Goal: Information Seeking & Learning: Understand process/instructions

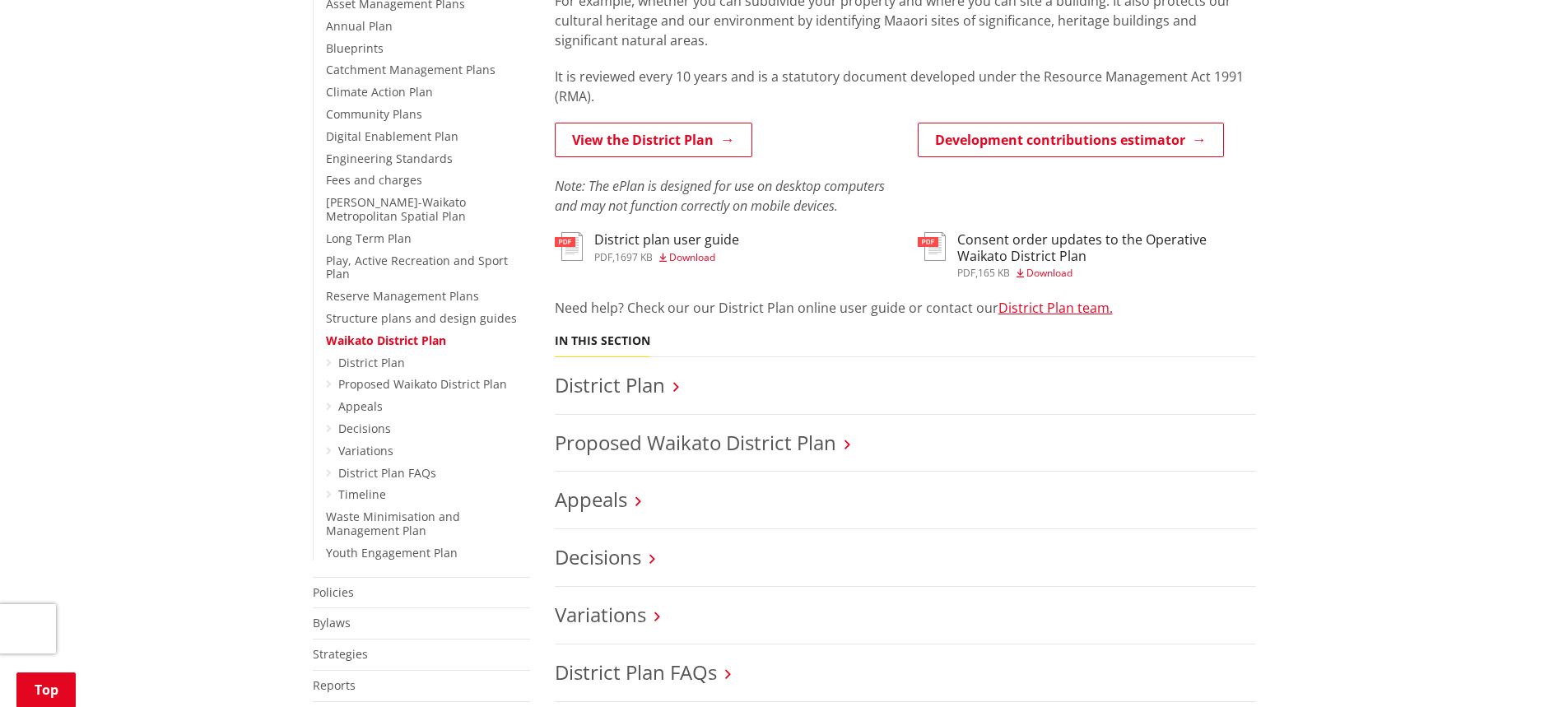
scroll to position [448, 0]
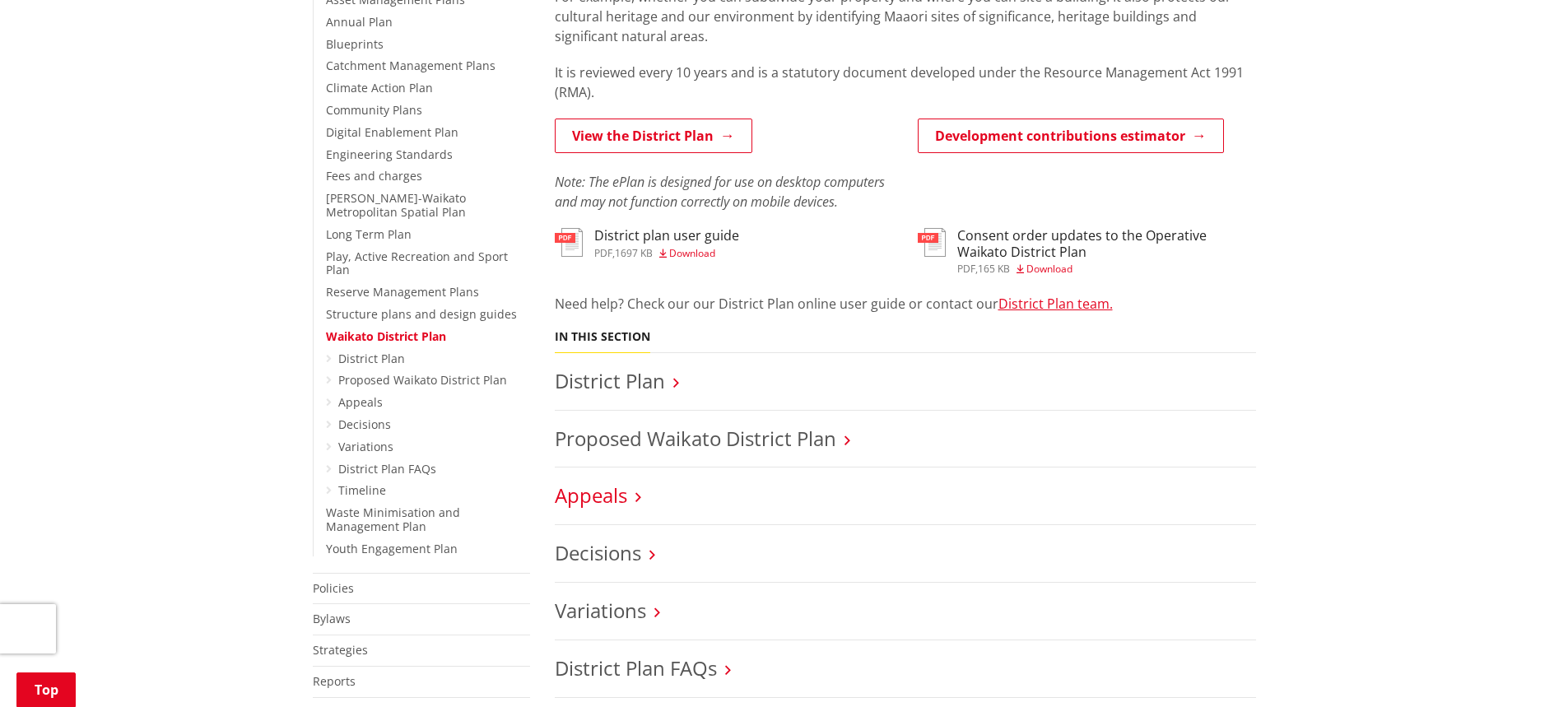
click at [586, 501] on link "Appeals" at bounding box center [590, 495] width 72 height 27
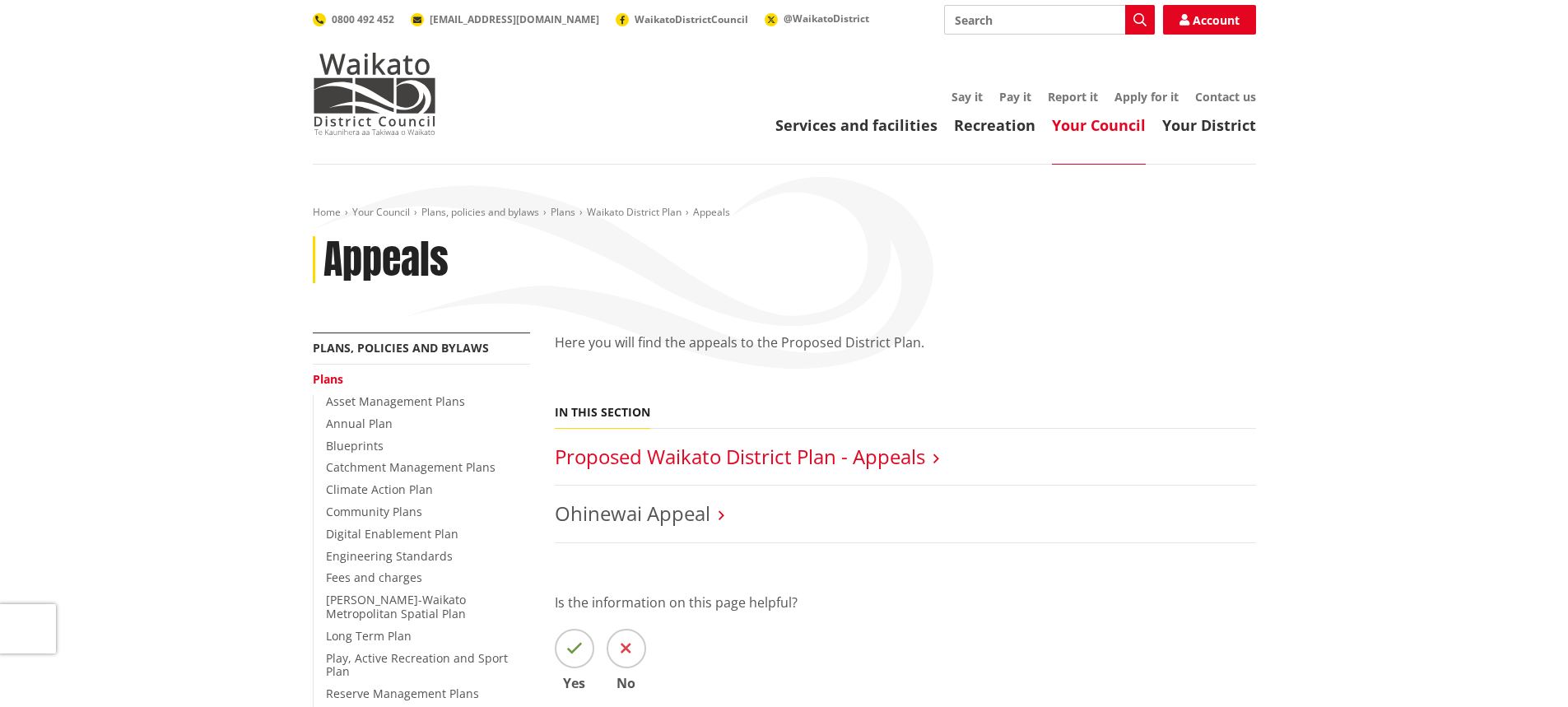
click at [879, 462] on link "Proposed Waikato District Plan - Appeals" at bounding box center [739, 456] width 370 height 27
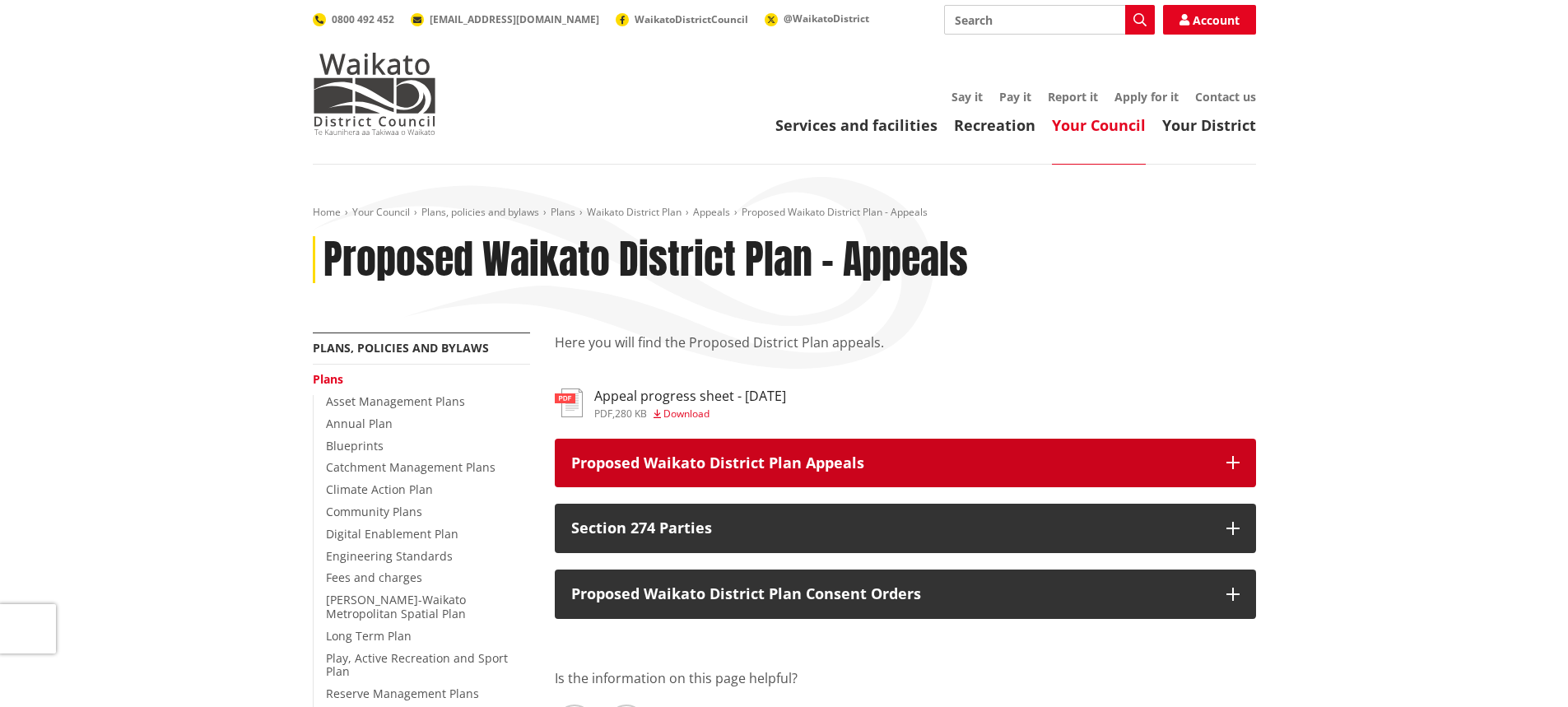
click at [1232, 448] on button "Proposed Waikato District Plan Appeals" at bounding box center [905, 463] width 701 height 50
